Goal: Transaction & Acquisition: Purchase product/service

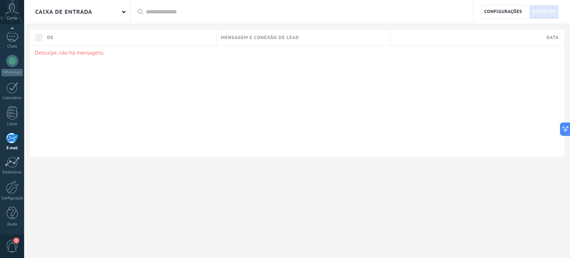
click at [9, 13] on icon at bounding box center [12, 8] width 13 height 11
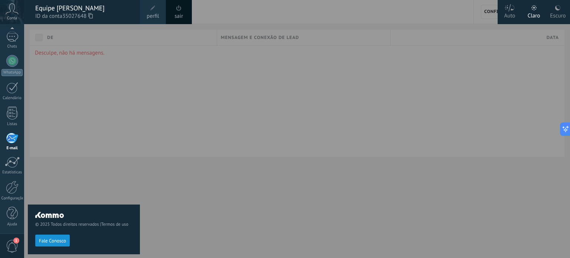
click at [156, 12] on span at bounding box center [153, 8] width 8 height 8
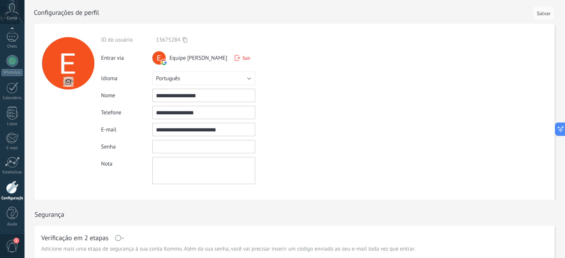
click at [169, 146] on input "textbox" at bounding box center [203, 146] width 103 height 13
click at [191, 169] on textarea at bounding box center [203, 170] width 103 height 27
click at [231, 143] on input "textbox" at bounding box center [203, 146] width 103 height 13
type input "*"
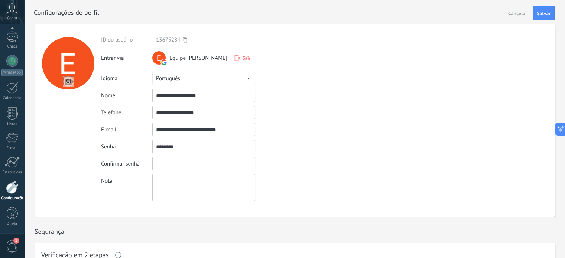
click at [217, 144] on input "textbox" at bounding box center [203, 146] width 103 height 13
type input "********"
click at [212, 167] on input "textbox" at bounding box center [203, 163] width 103 height 13
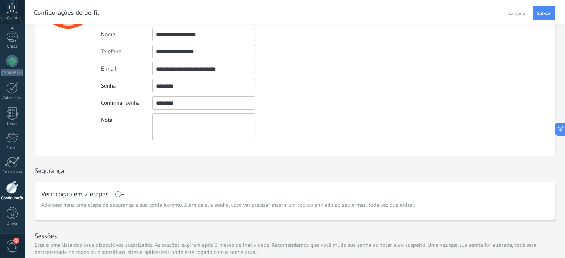
scroll to position [74, 0]
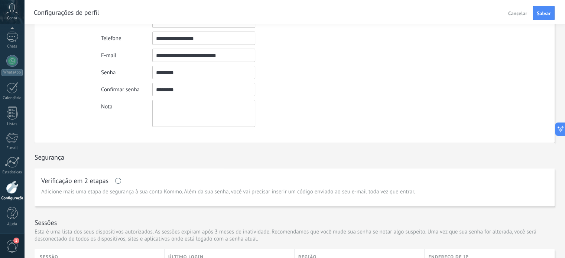
type input "********"
click at [294, 119] on div "Nota" at bounding box center [218, 113] width 235 height 27
click at [159, 112] on textarea at bounding box center [203, 113] width 103 height 27
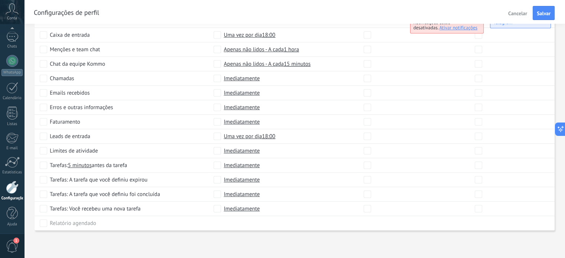
scroll to position [202, 0]
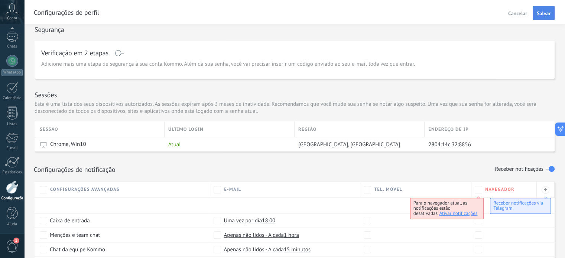
click at [537, 12] on span "Salvar" at bounding box center [543, 13] width 14 height 5
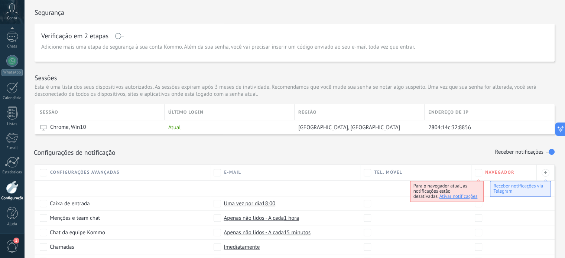
scroll to position [16, 0]
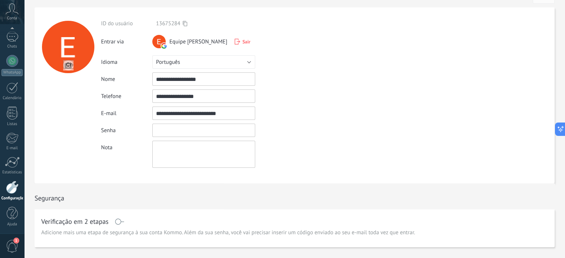
click at [233, 124] on input "textbox" at bounding box center [203, 130] width 103 height 13
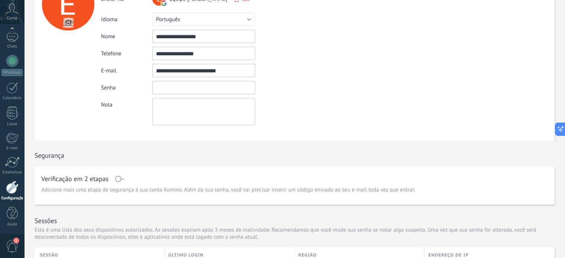
scroll to position [0, 0]
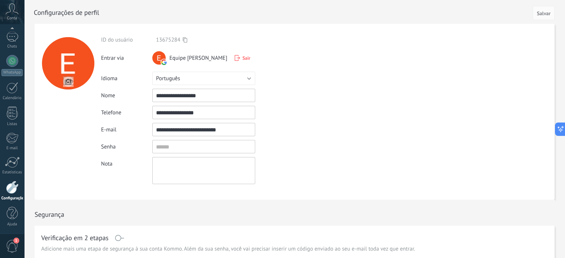
click at [12, 190] on div at bounding box center [12, 187] width 13 height 13
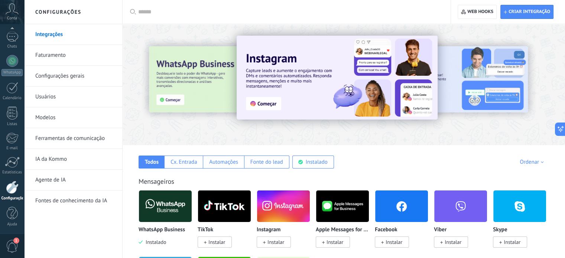
click at [62, 54] on link "Faturamento" at bounding box center [74, 55] width 79 height 21
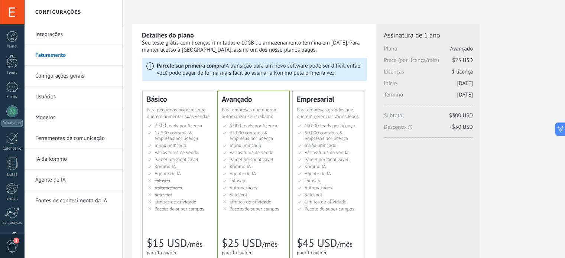
click at [252, 132] on span "25.000 contatos & empresas por licença" at bounding box center [250, 136] width 43 height 12
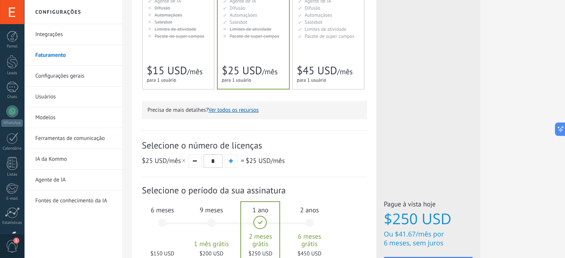
scroll to position [186, 0]
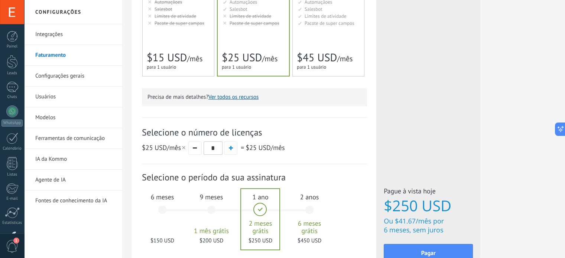
click at [231, 145] on button "button" at bounding box center [230, 147] width 13 height 13
click at [194, 150] on button "button" at bounding box center [194, 147] width 13 height 13
type input "*"
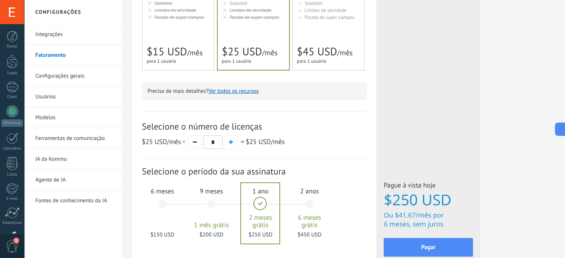
scroll to position [223, 0]
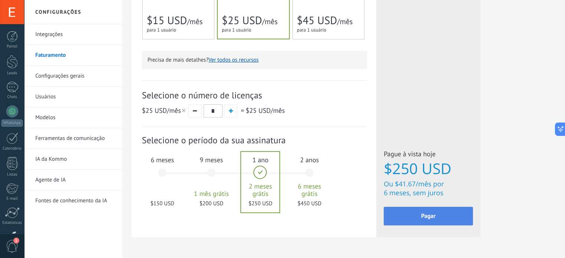
click at [429, 215] on span "Pagar" at bounding box center [428, 215] width 14 height 5
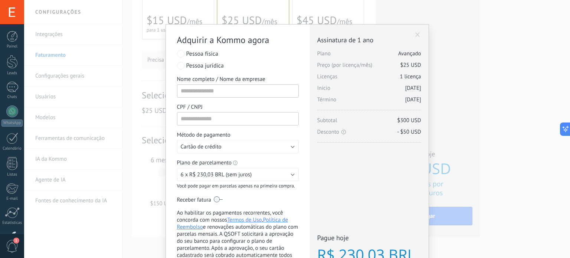
click at [416, 32] on span at bounding box center [417, 34] width 5 height 5
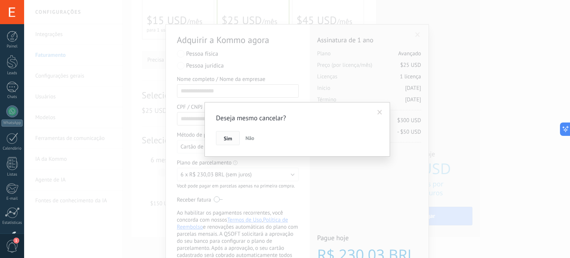
click at [229, 141] on span "Sim" at bounding box center [228, 138] width 8 height 5
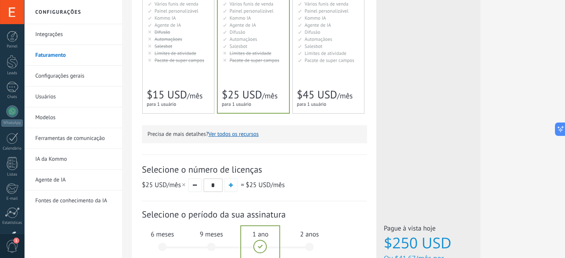
scroll to position [186, 0]
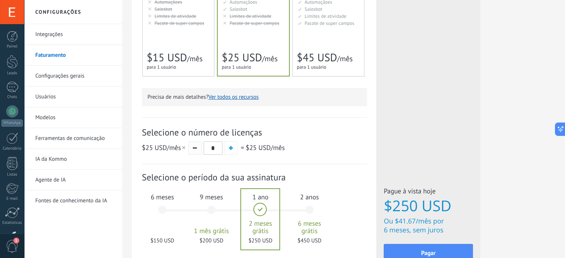
click at [193, 150] on button "button" at bounding box center [194, 147] width 13 height 13
click at [197, 150] on button "button" at bounding box center [194, 147] width 13 height 13
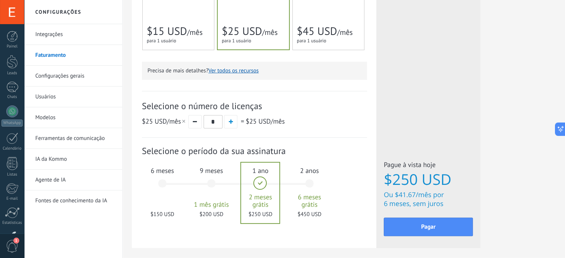
scroll to position [223, 0]
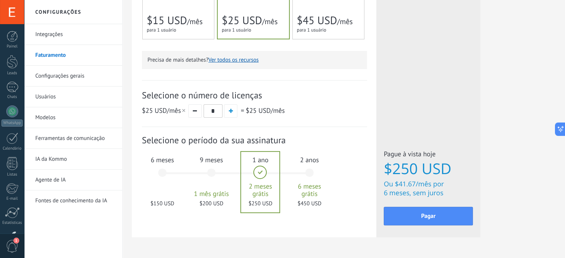
click at [164, 170] on div "6 meses $150 USD" at bounding box center [162, 176] width 40 height 52
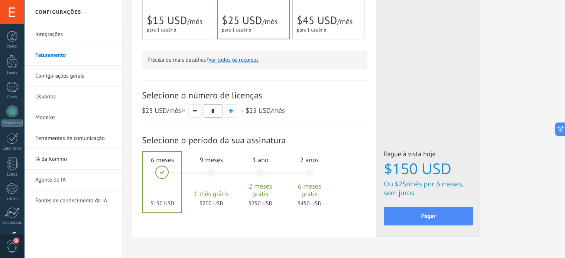
click at [213, 175] on div "9 meses 1 mês grátis $200 USD" at bounding box center [211, 176] width 40 height 52
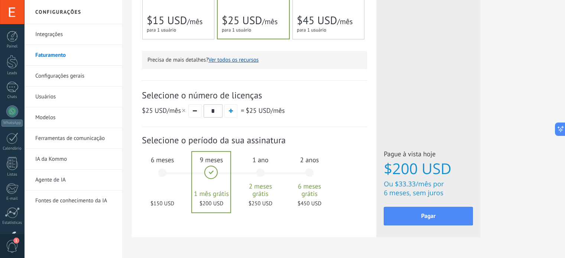
click at [165, 170] on div "6 meses $150 USD" at bounding box center [162, 176] width 40 height 52
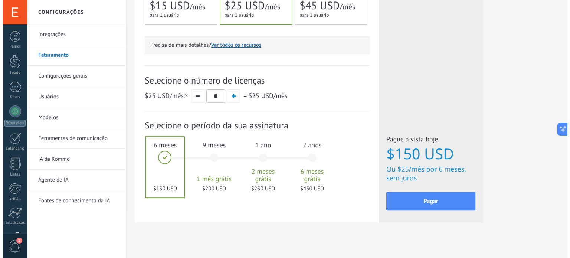
scroll to position [245, 0]
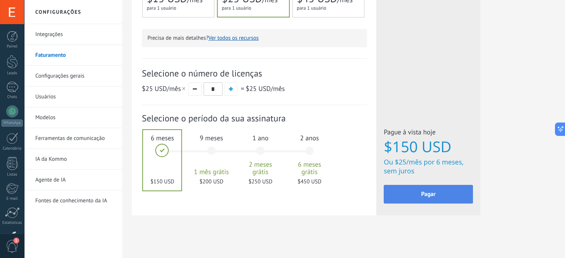
click at [424, 195] on span "Pagar" at bounding box center [428, 194] width 14 height 5
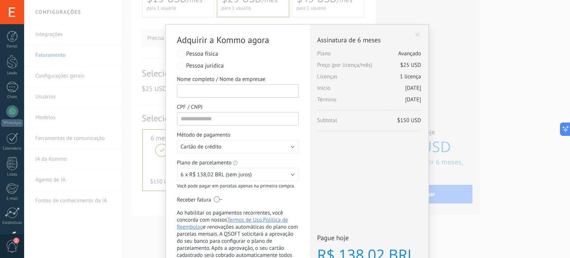
click at [225, 85] on input "Nome completo / Nome da empresae" at bounding box center [238, 90] width 122 height 13
click at [204, 95] on input "Nome completo / Nome da empresae" at bounding box center [238, 90] width 122 height 13
type input "**********"
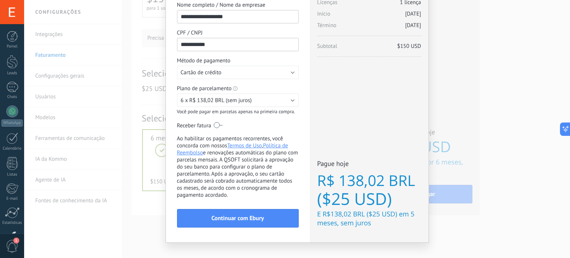
scroll to position [85, 0]
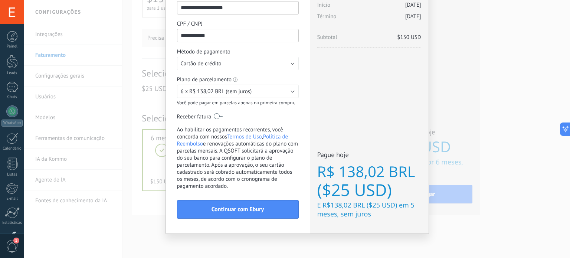
type input "**********"
click at [214, 115] on label at bounding box center [218, 116] width 9 height 12
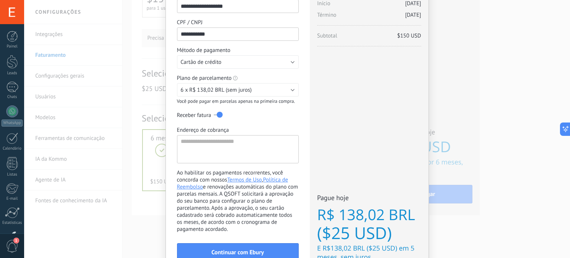
click at [217, 115] on label at bounding box center [218, 115] width 9 height 12
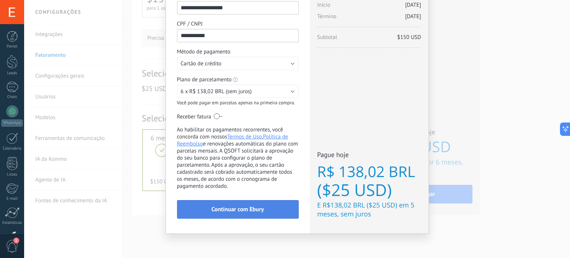
click at [258, 212] on span "Continuar com Ebury" at bounding box center [238, 209] width 52 height 5
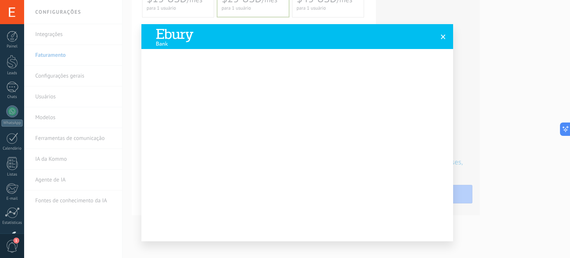
scroll to position [33, 0]
